Goal: Task Accomplishment & Management: Manage account settings

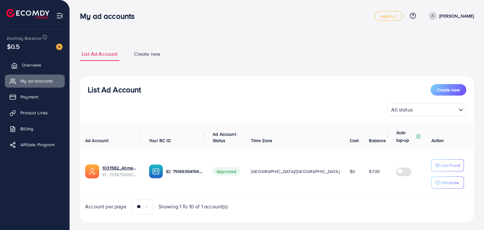
click at [38, 68] on span "Overview" at bounding box center [31, 65] width 19 height 6
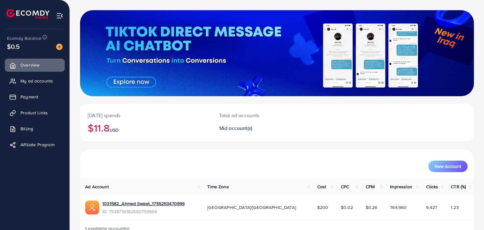
scroll to position [46, 0]
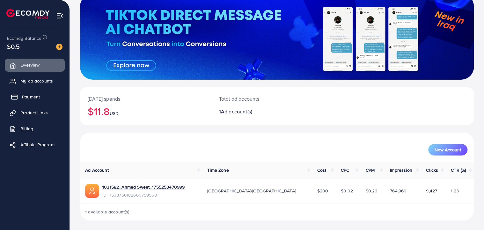
click at [31, 91] on link "Payment" at bounding box center [35, 97] width 60 height 13
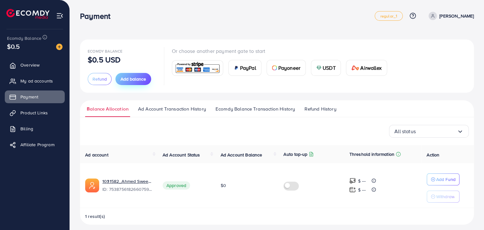
click at [140, 82] on span "Add balance" at bounding box center [134, 79] width 26 height 6
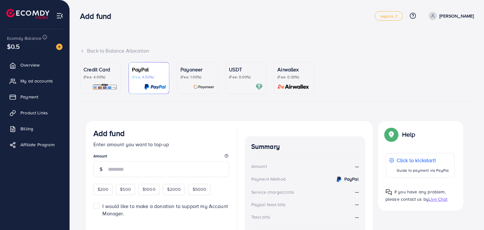
scroll to position [3, 0]
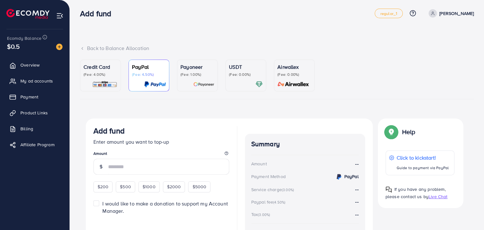
click at [102, 68] on p "Credit Card" at bounding box center [101, 67] width 34 height 8
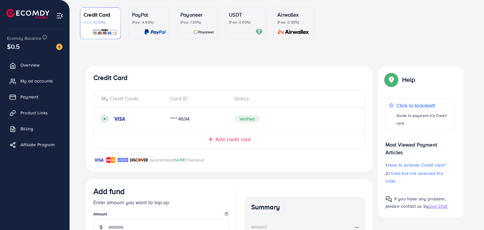
scroll to position [57, 0]
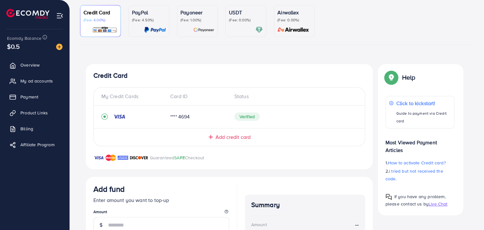
click at [192, 118] on div "**** 4694" at bounding box center [197, 116] width 64 height 7
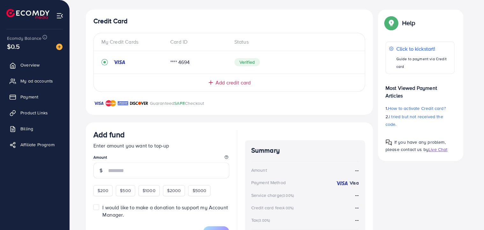
scroll to position [115, 0]
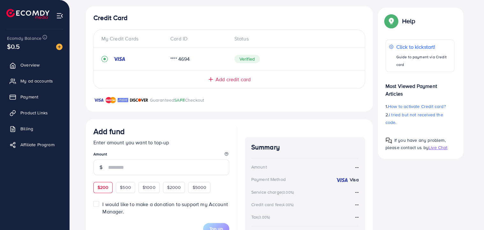
click at [105, 190] on span "$200" at bounding box center [103, 187] width 11 height 6
type input "***"
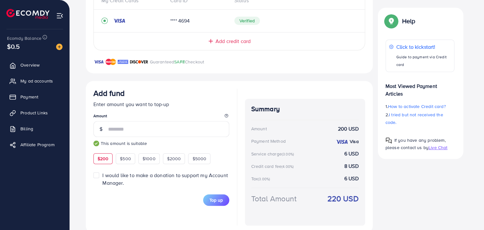
scroll to position [166, 0]
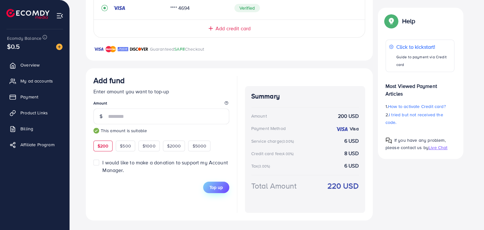
click at [214, 186] on span "Top up" at bounding box center [216, 187] width 13 height 6
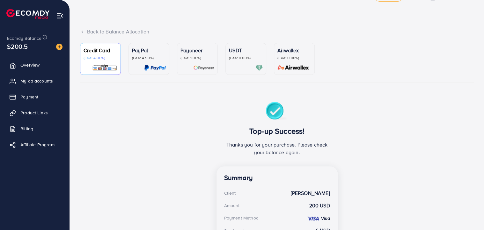
scroll to position [0, 0]
